Goal: Transaction & Acquisition: Purchase product/service

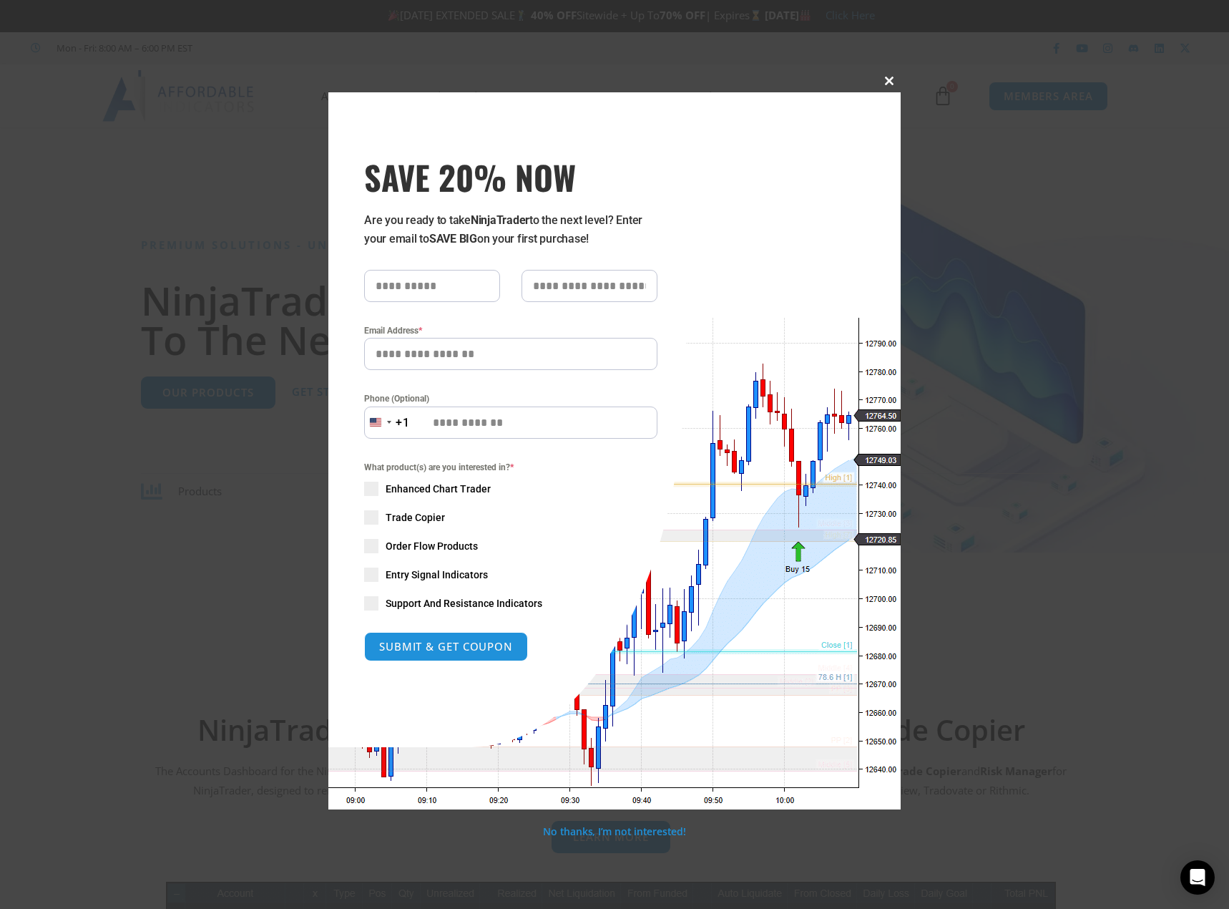
click at [891, 79] on span at bounding box center [889, 81] width 23 height 9
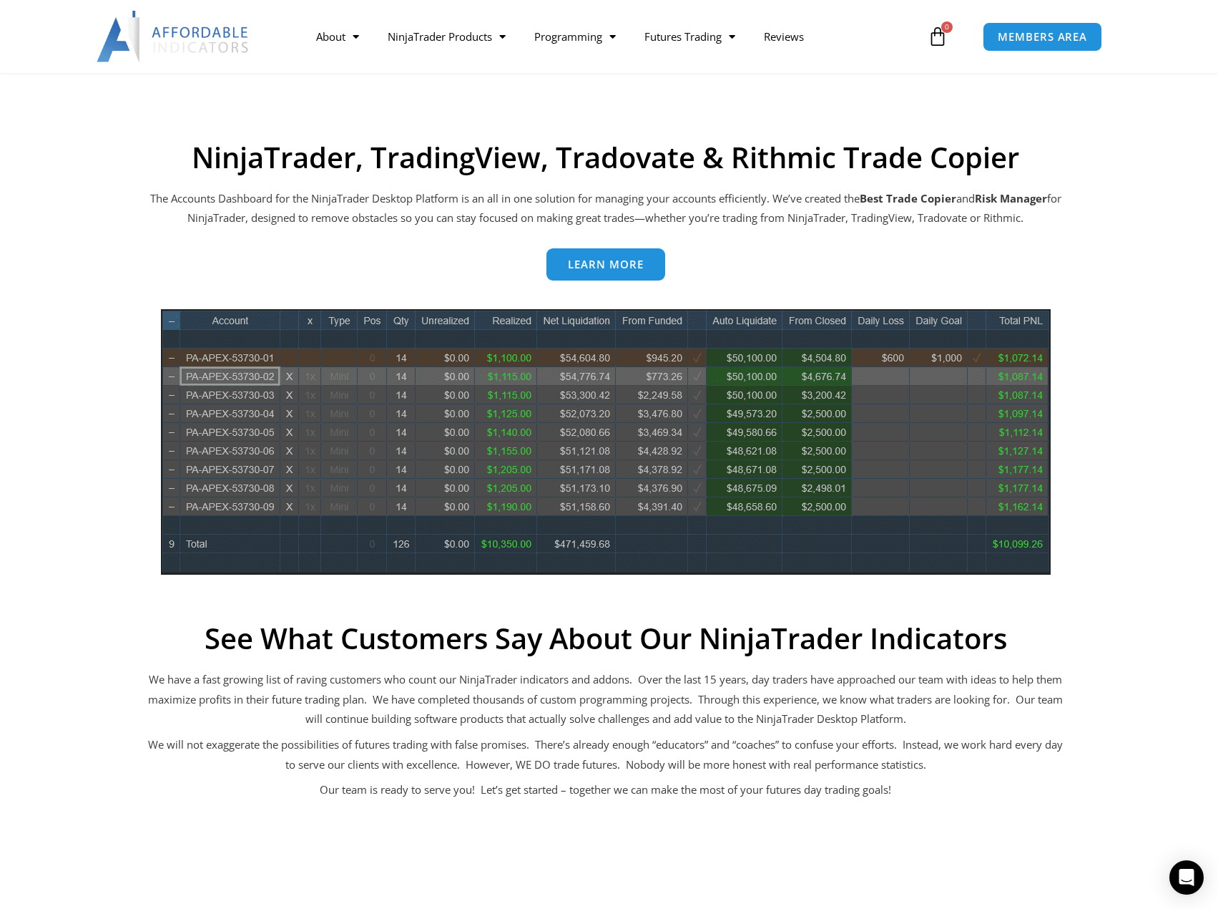
scroll to position [143, 0]
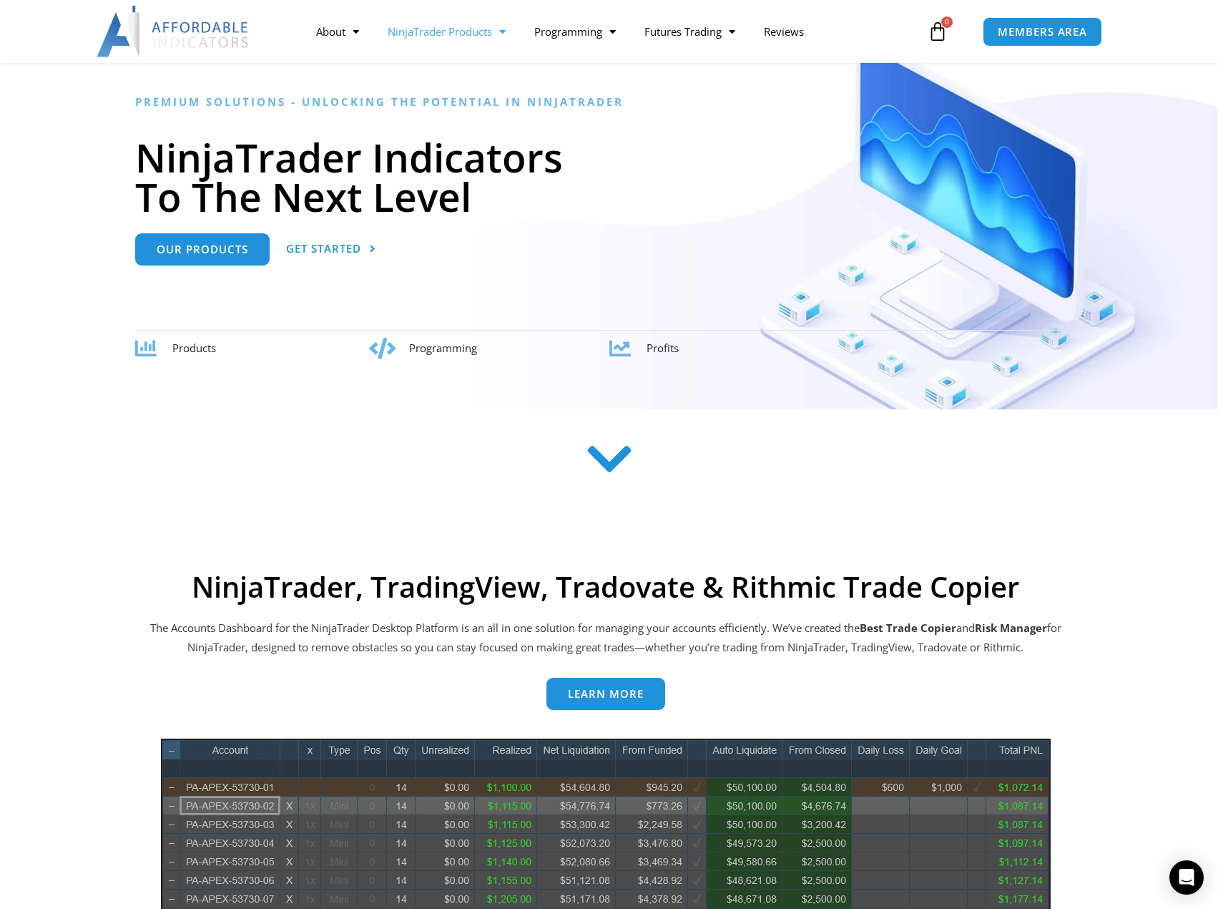
click at [452, 31] on link "NinjaTrader Products" at bounding box center [446, 31] width 147 height 33
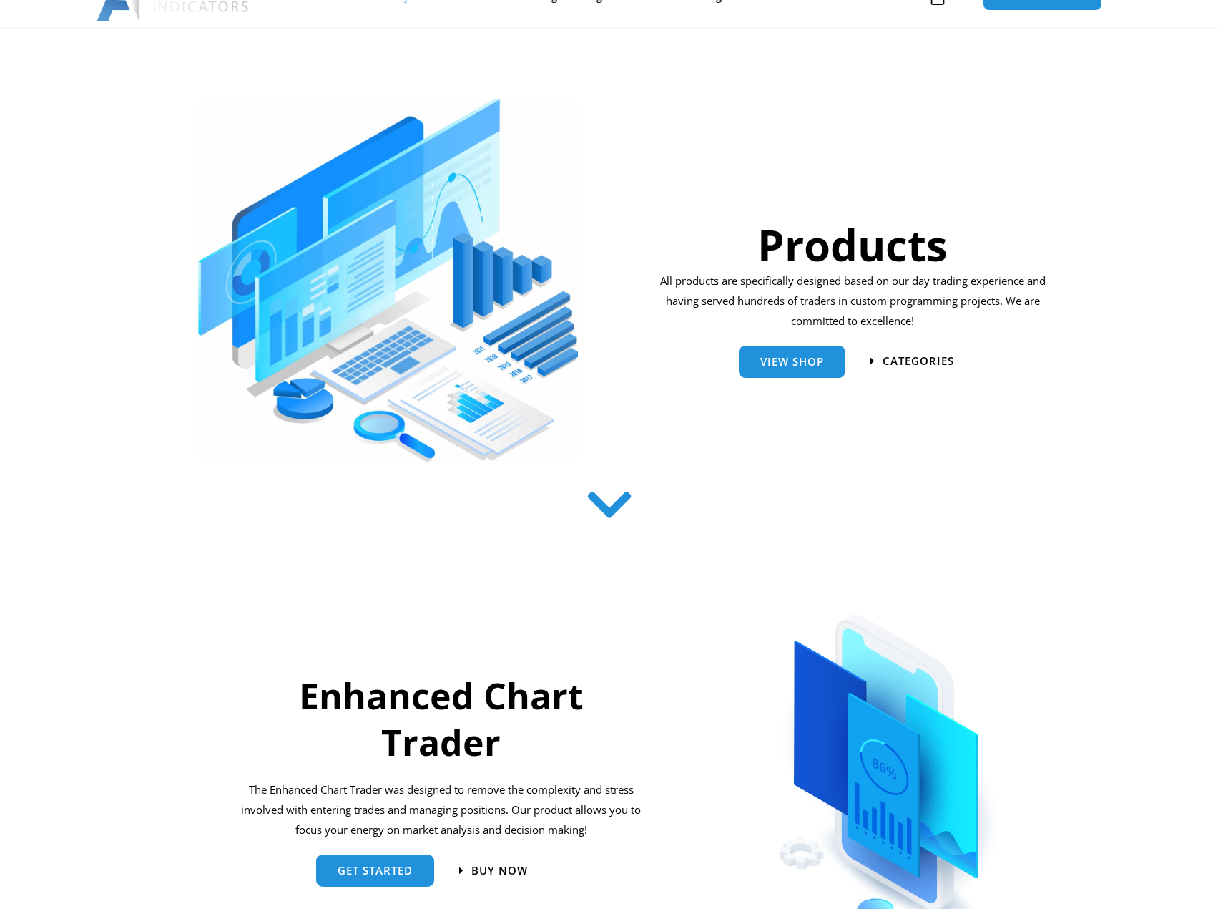
scroll to position [286, 0]
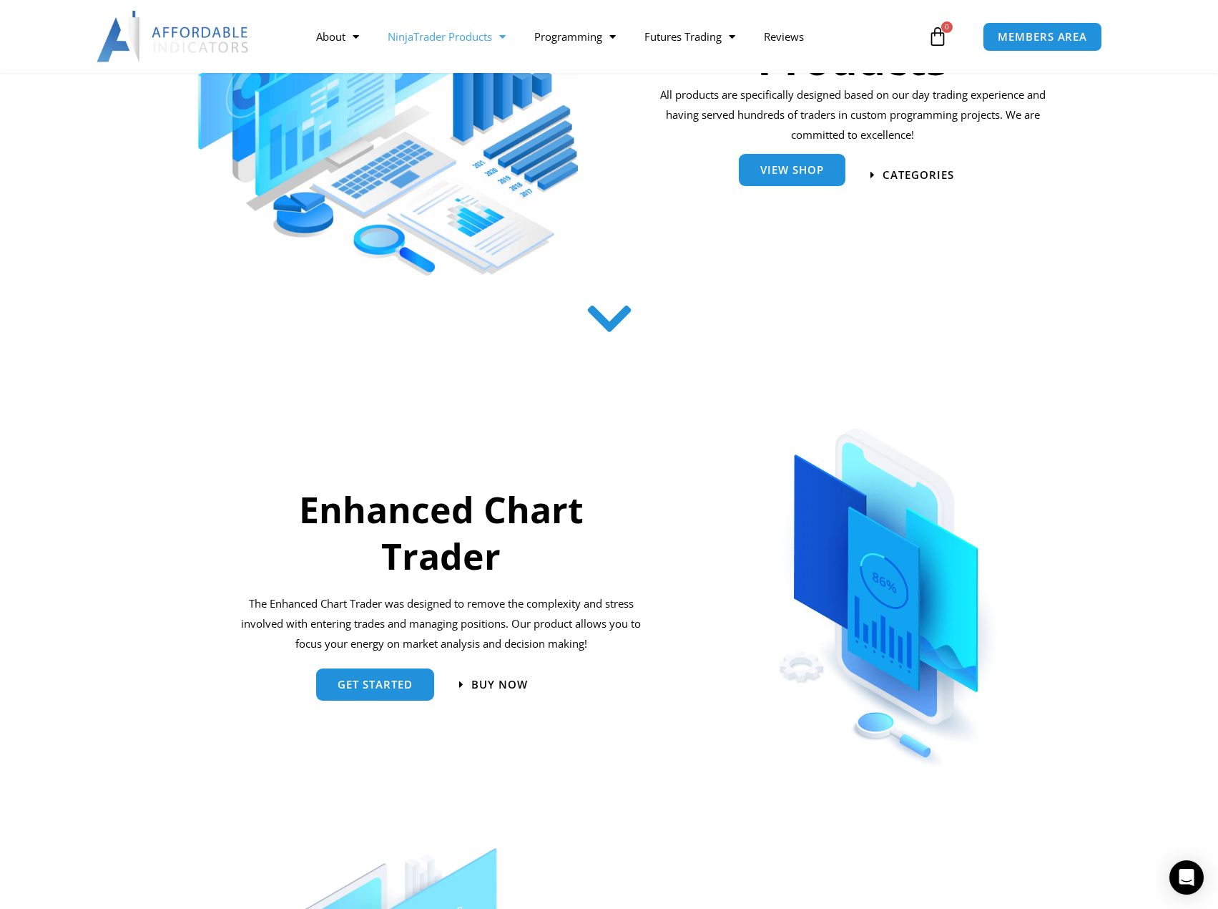
click at [773, 180] on link "View Shop" at bounding box center [792, 170] width 107 height 32
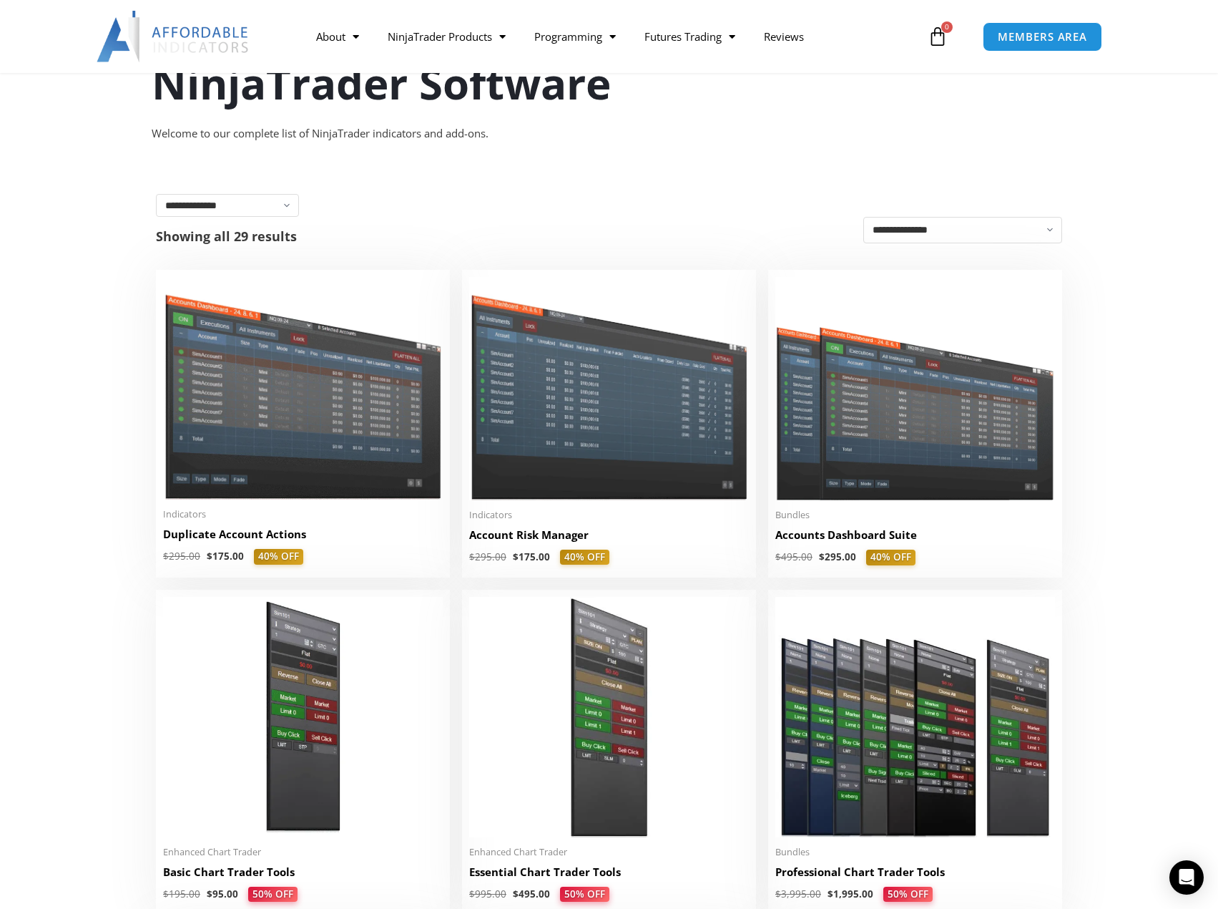
scroll to position [215, 0]
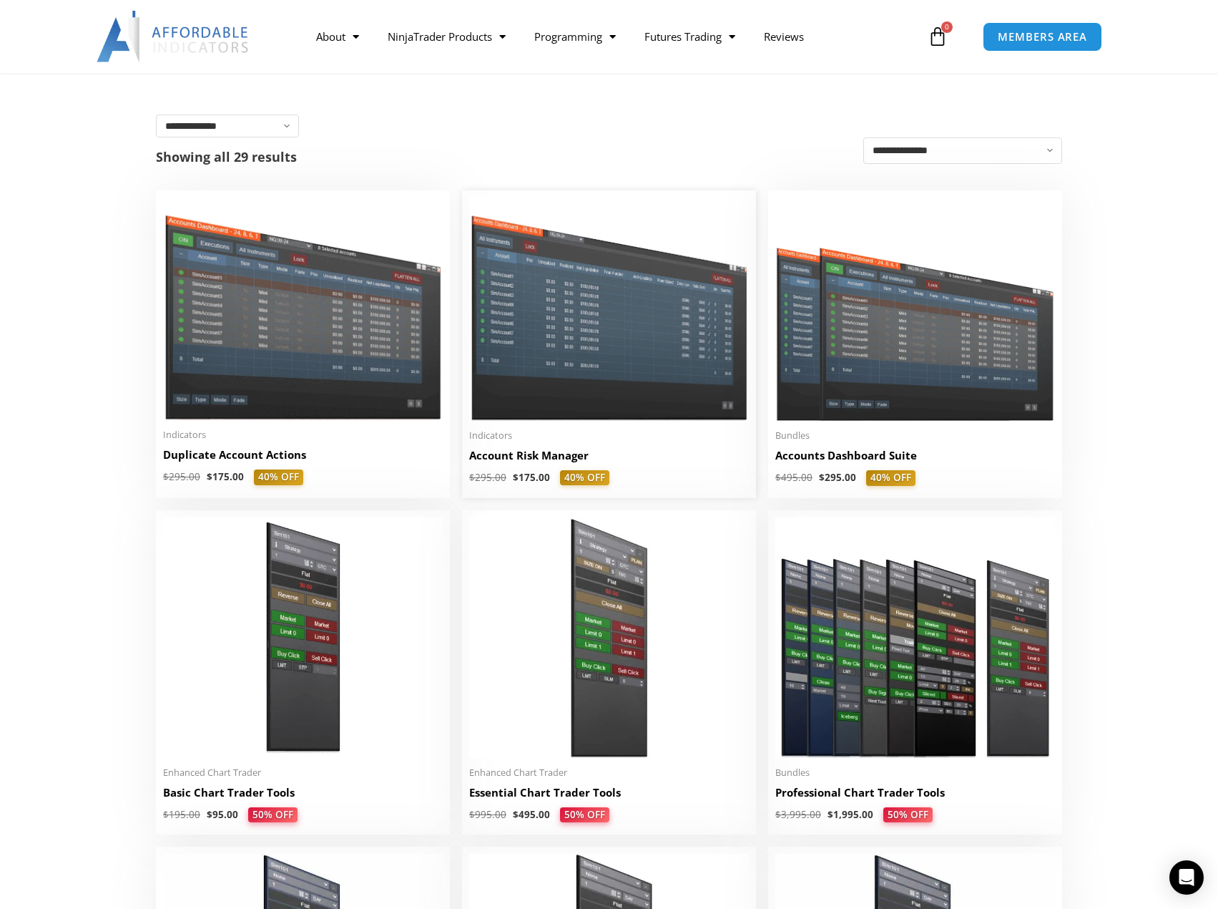
click at [608, 334] on img at bounding box center [609, 308] width 280 height 222
